Goal: Task Accomplishment & Management: Manage account settings

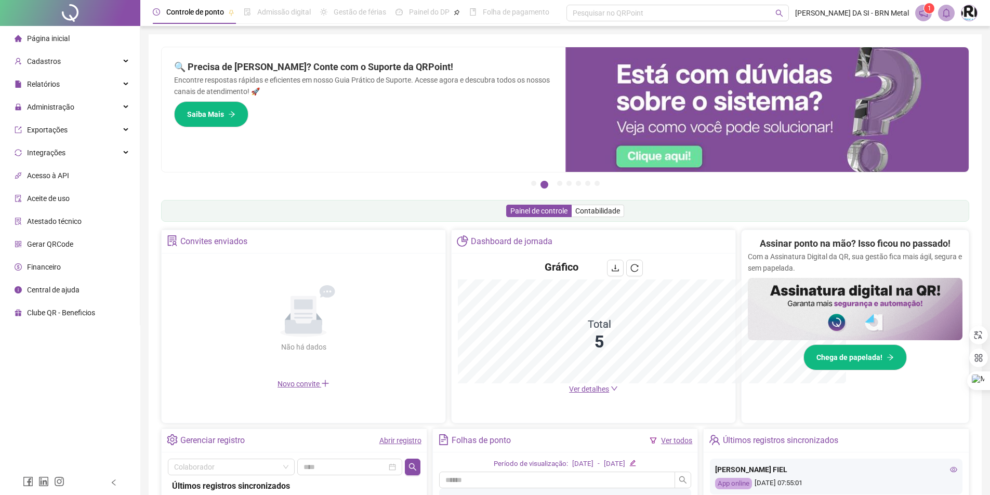
click at [842, 225] on div "Pague o QRPoint com Cartão de Crédito Sua assinatura: mais segurança, prática e…" at bounding box center [565, 333] width 808 height 573
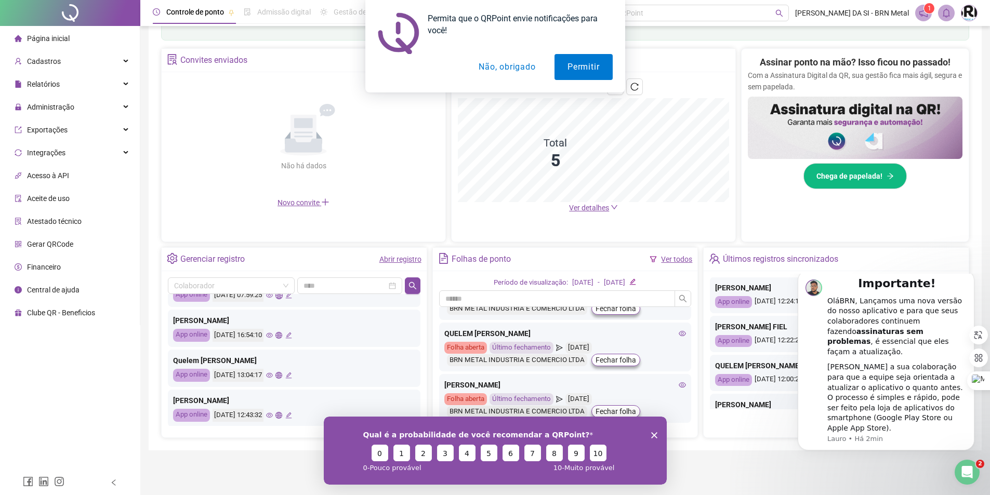
scroll to position [139, 0]
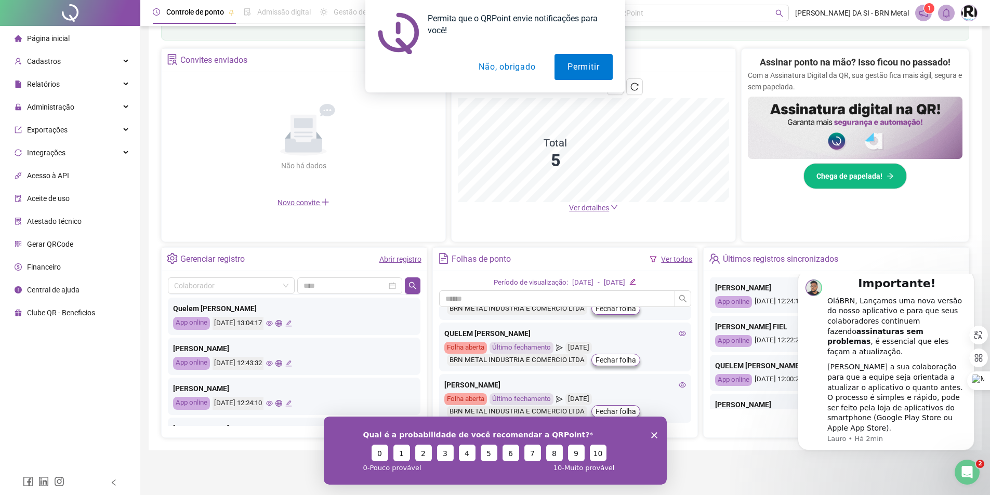
click at [654, 437] on icon "Encerrar pesquisa" at bounding box center [654, 435] width 6 height 6
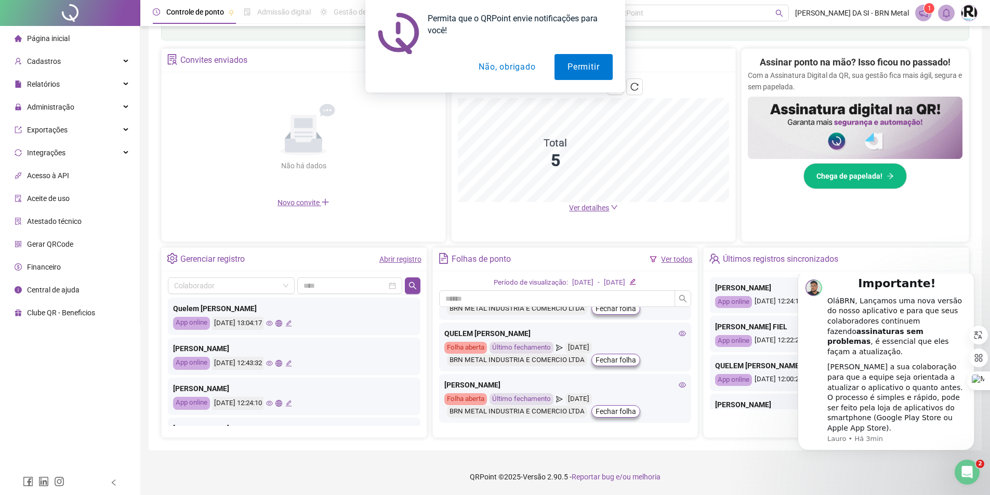
click at [655, 438] on div "Folhas de ponto Ver todos Período de visualização: [DATE] - [DATE] [PERSON_NAME…" at bounding box center [565, 342] width 266 height 191
click at [128, 62] on div "Permita que o QRPoint envie notificações para você! Permitir Não, obrigado" at bounding box center [495, 46] width 990 height 93
click at [506, 69] on button "Não, obrigado" at bounding box center [507, 67] width 83 height 26
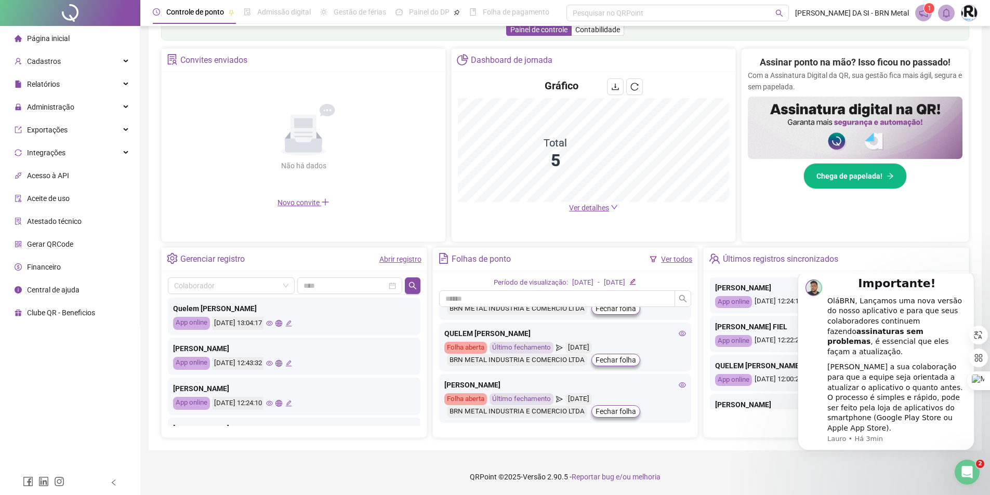
click at [124, 59] on div "Permita que o QRPoint envie notificações para você! Permitir Não, obrigado" at bounding box center [495, 46] width 990 height 93
click at [123, 62] on div "Cadastros" at bounding box center [70, 61] width 136 height 21
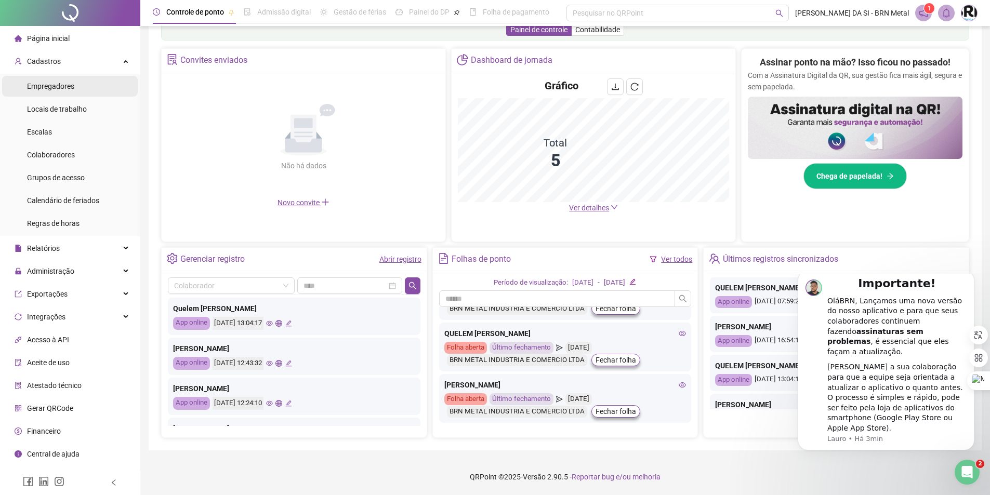
click at [87, 89] on li "Empregadores" at bounding box center [70, 86] width 136 height 21
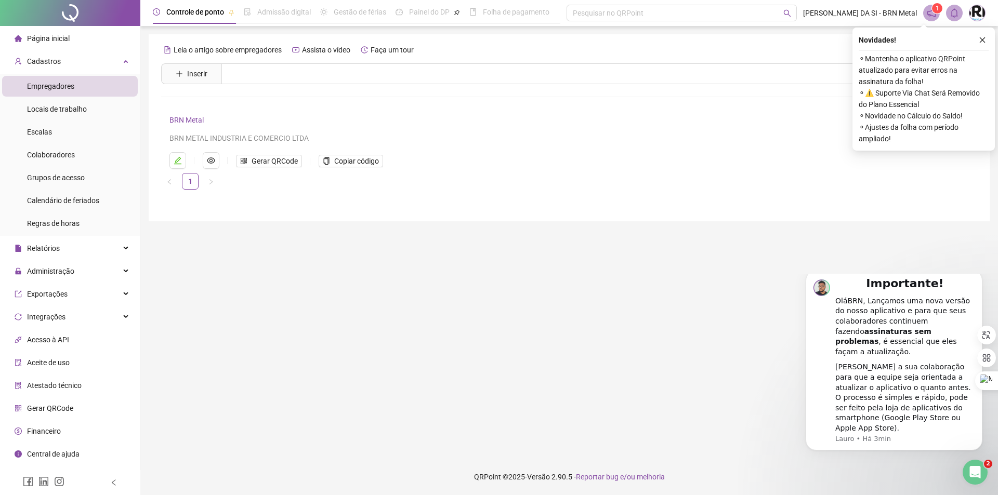
click at [65, 89] on span "Empregadores" at bounding box center [50, 86] width 47 height 8
click at [981, 276] on icon "Dismiss notification" at bounding box center [980, 273] width 6 height 6
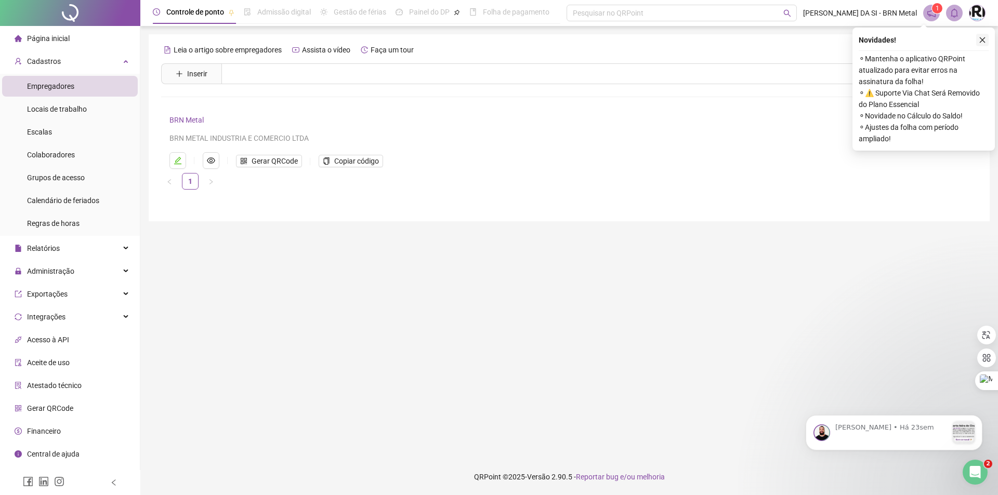
click at [982, 38] on icon "close" at bounding box center [982, 39] width 7 height 7
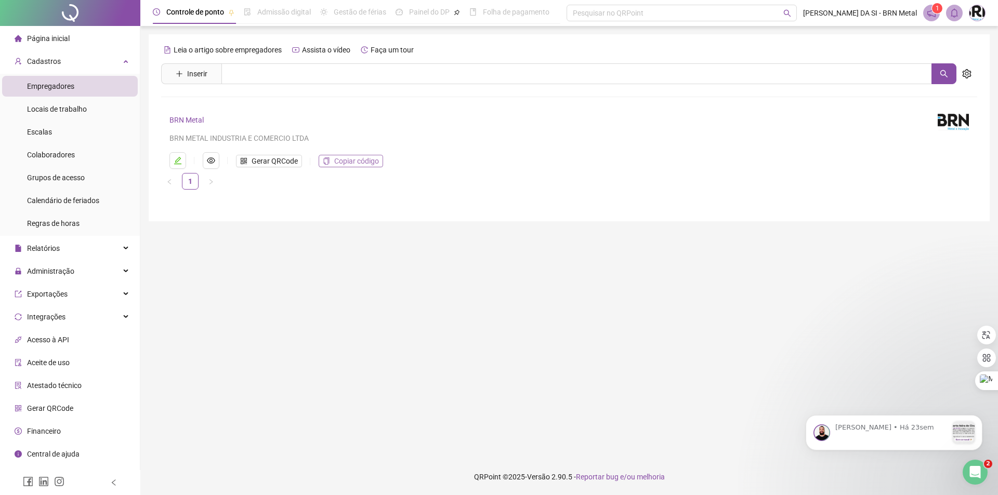
click at [363, 162] on span "Copiar código" at bounding box center [356, 160] width 45 height 11
click at [59, 149] on div "Colaboradores" at bounding box center [51, 155] width 48 height 21
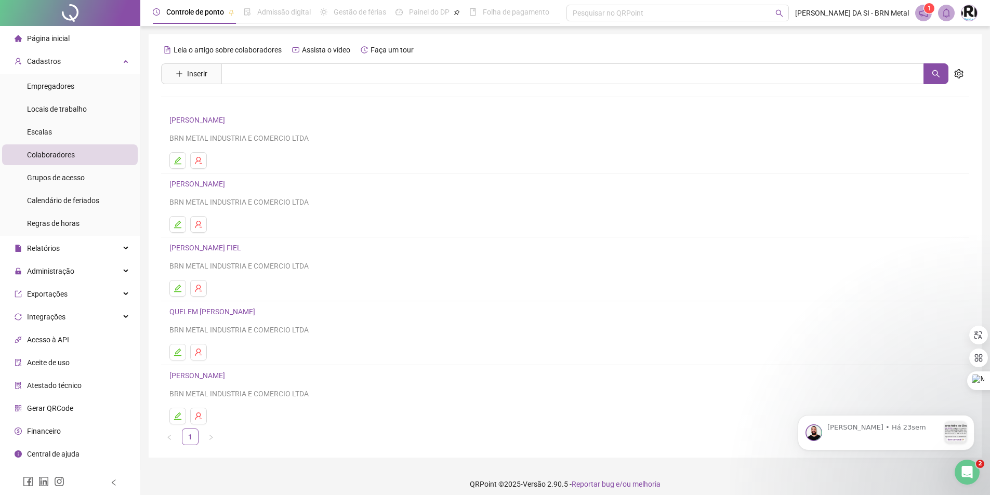
click at [228, 118] on link "[PERSON_NAME]" at bounding box center [198, 120] width 59 height 8
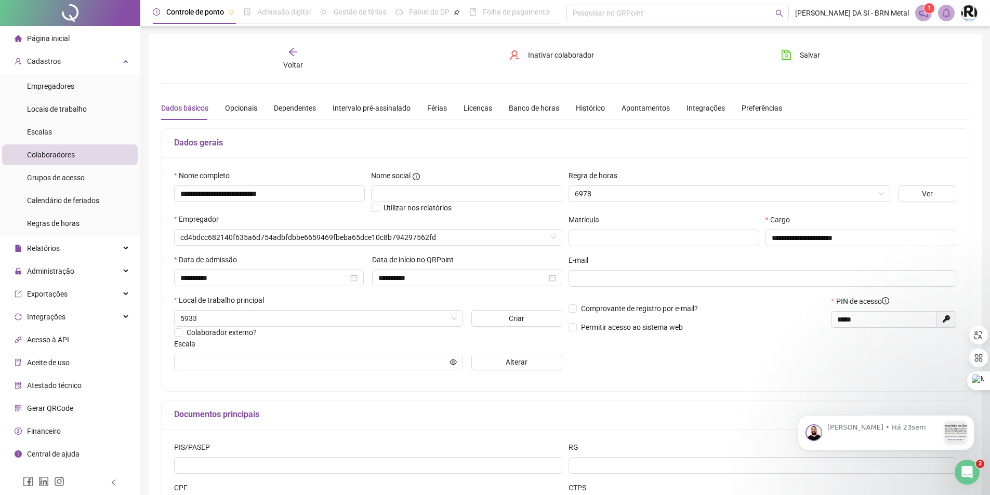
type input "**********"
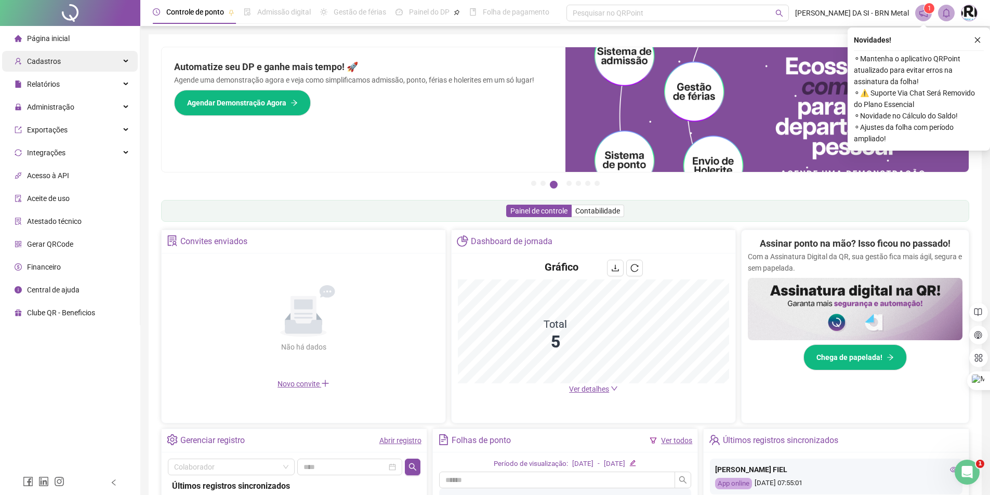
click at [123, 56] on div "Cadastros" at bounding box center [70, 61] width 136 height 21
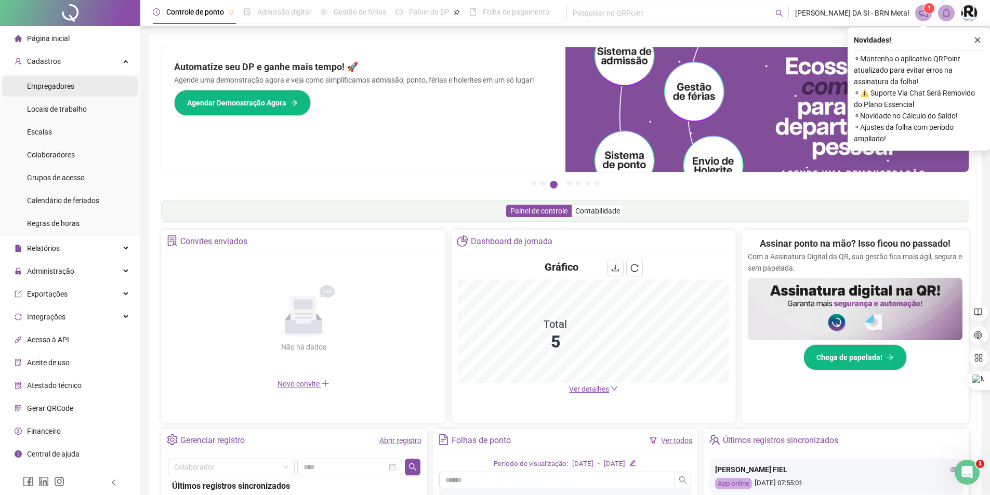
click at [60, 93] on div "Empregadores" at bounding box center [50, 86] width 47 height 21
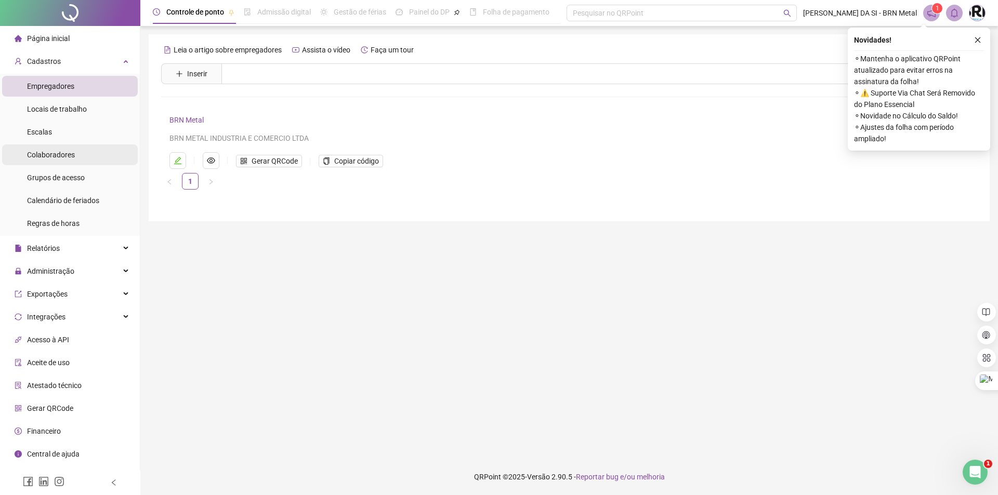
click at [83, 152] on li "Colaboradores" at bounding box center [70, 155] width 136 height 21
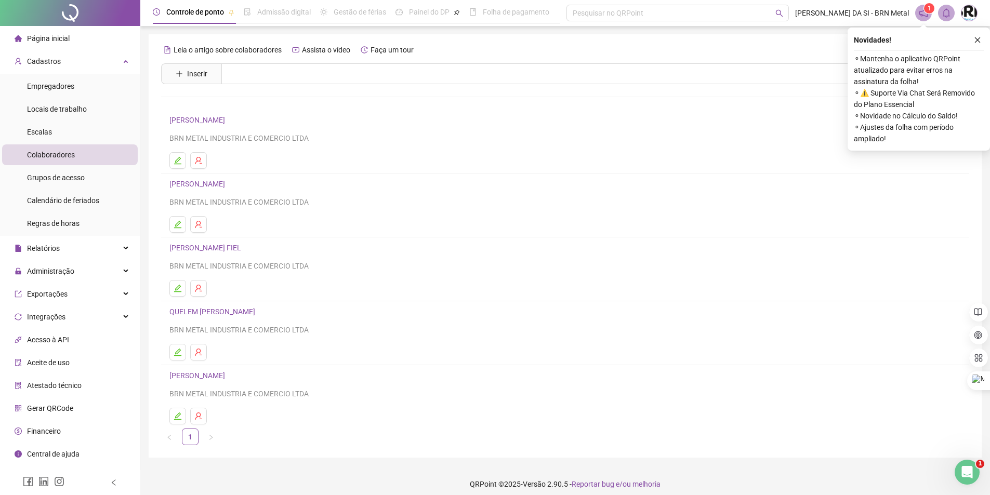
click at [330, 132] on div "CASSIANO LUIS PEIXOTO PEREIRA BRN METAL INDUSTRIA E COMERCIO LTDA" at bounding box center [565, 129] width 792 height 30
click at [977, 37] on icon "close" at bounding box center [977, 39] width 7 height 7
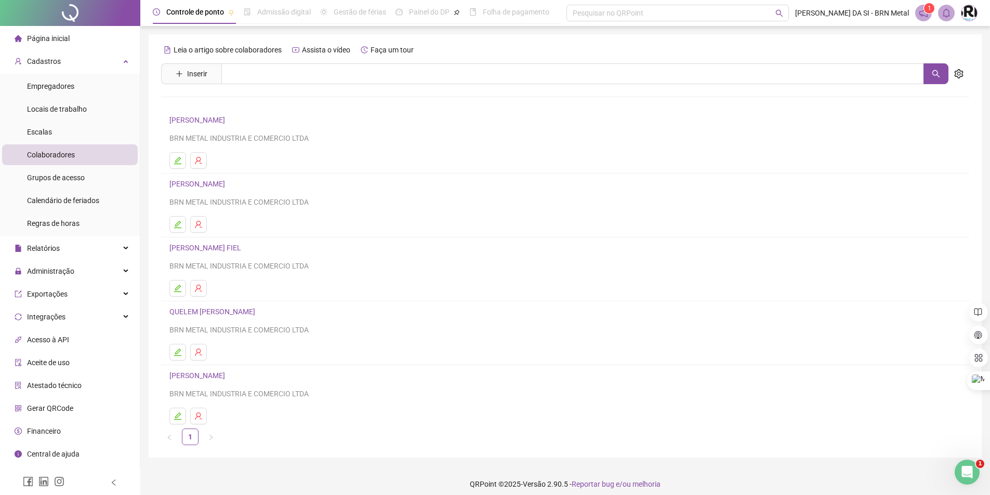
click at [225, 123] on link "[PERSON_NAME]" at bounding box center [198, 120] width 59 height 8
click at [225, 123] on div "Leia o artigo sobre colaboradores Assista o vídeo Faça um tour Inserir Nenhum r…" at bounding box center [565, 244] width 808 height 404
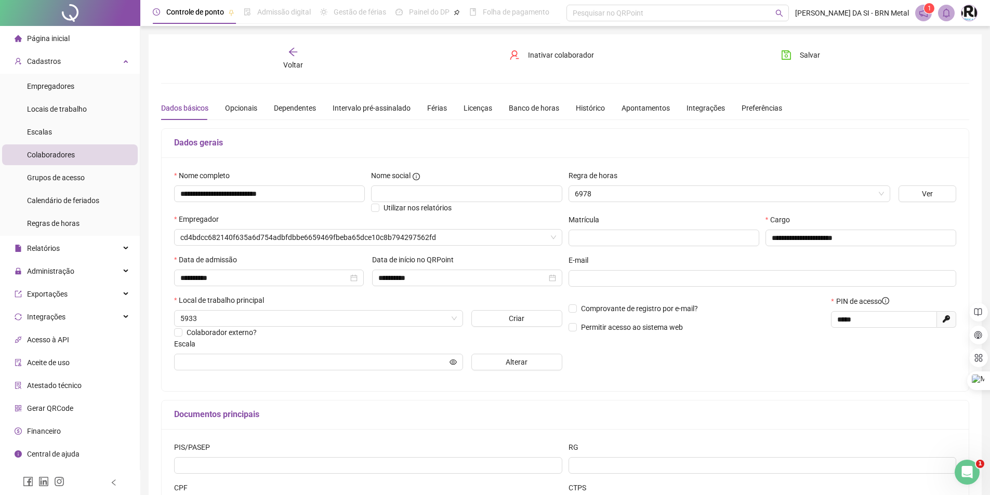
type input "**********"
